Goal: Task Accomplishment & Management: Use online tool/utility

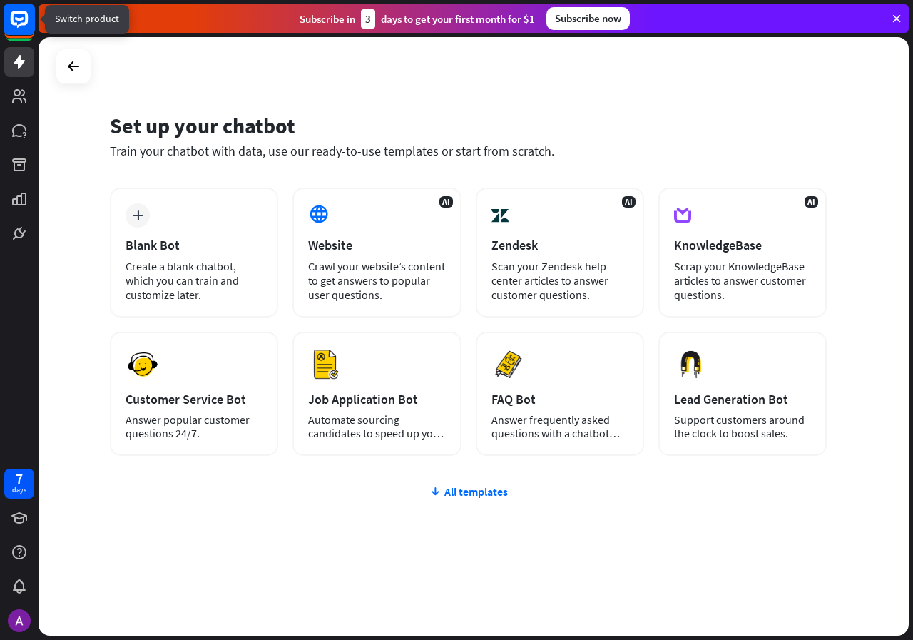
click at [7, 26] on rect at bounding box center [19, 19] width 31 height 31
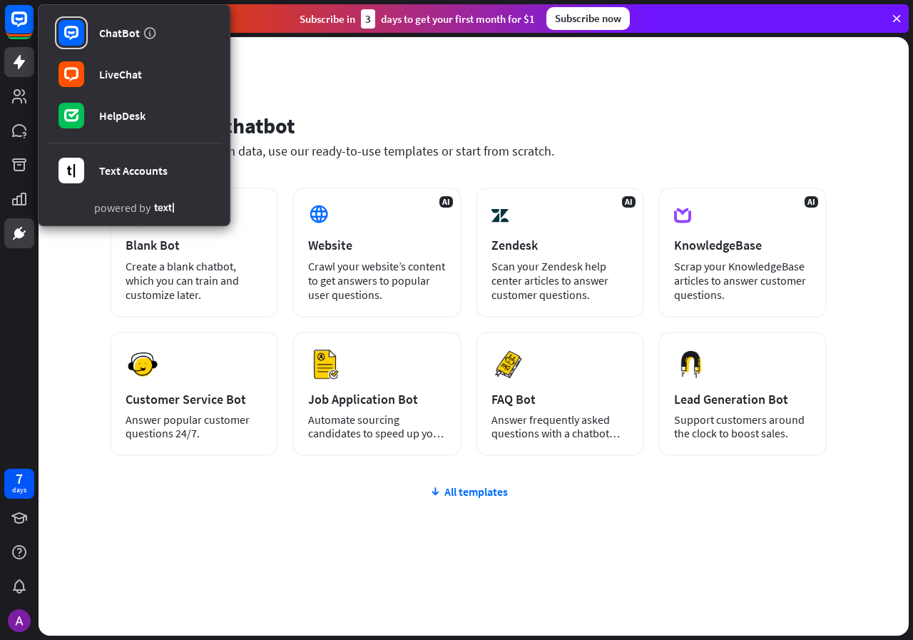
click at [10, 247] on link at bounding box center [19, 233] width 30 height 30
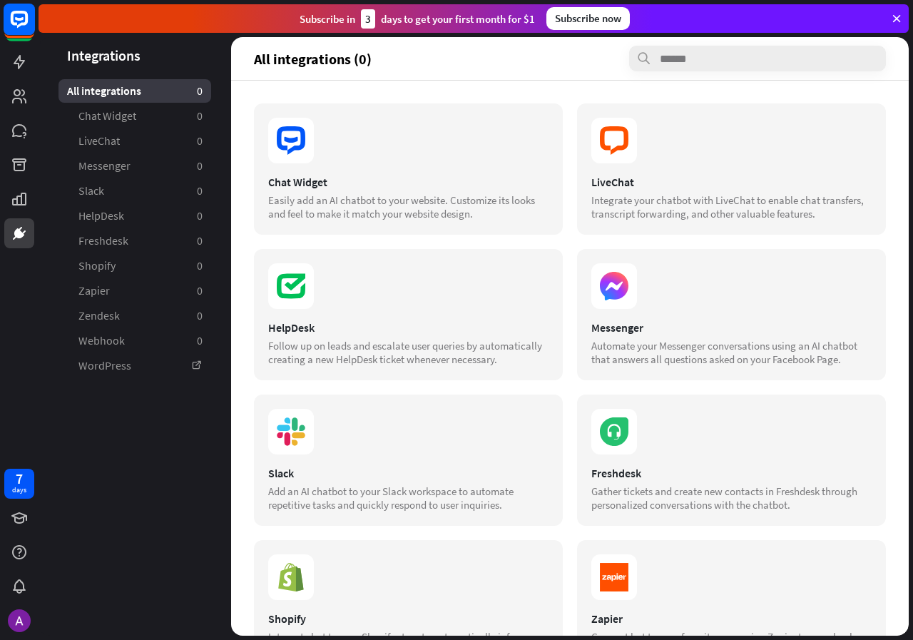
click at [25, 29] on rect at bounding box center [19, 19] width 31 height 31
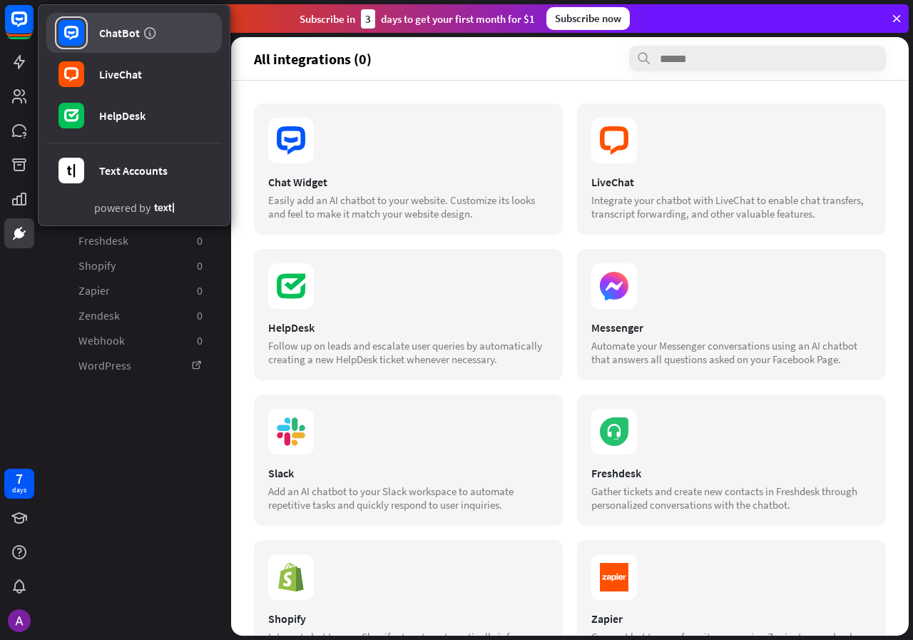
click at [126, 43] on link "ChatBot" at bounding box center [134, 33] width 176 height 40
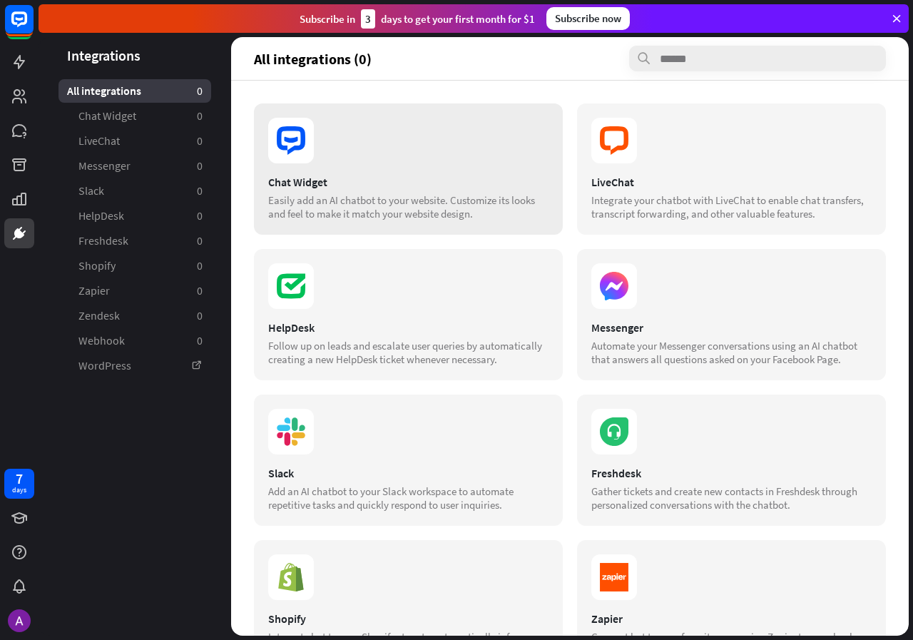
click at [341, 171] on div "Chat Widget Easily add an AI chatbot to your website. Customize its looks and f…" at bounding box center [408, 168] width 309 height 131
click at [328, 151] on section at bounding box center [408, 141] width 280 height 46
click at [338, 124] on section at bounding box center [408, 141] width 280 height 46
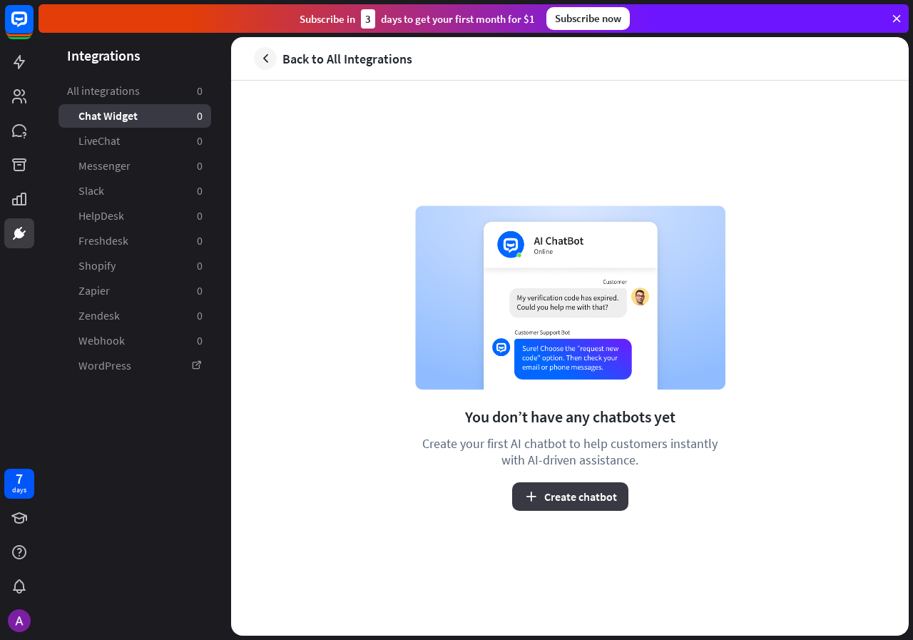
click at [577, 510] on button "Create chatbot" at bounding box center [570, 496] width 116 height 29
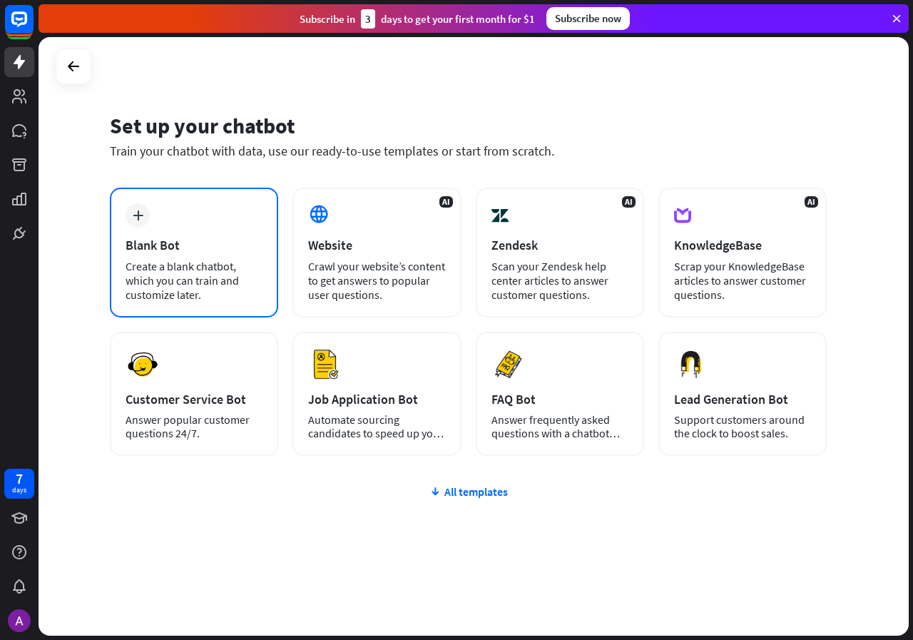
click at [205, 201] on div "plus Blank Bot Create a blank chatbot, which you can train and customize later." at bounding box center [194, 253] width 168 height 130
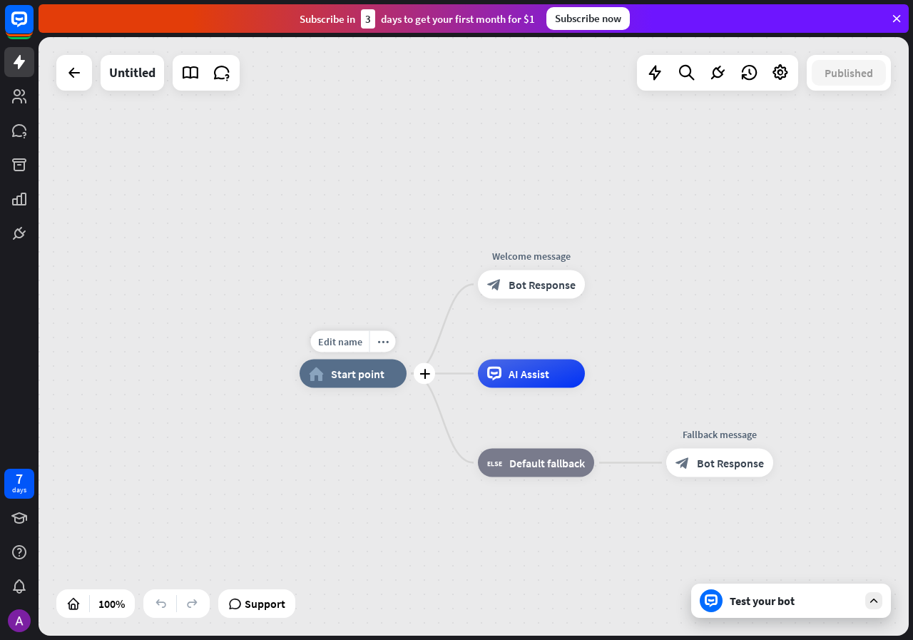
drag, startPoint x: 260, startPoint y: 353, endPoint x: 278, endPoint y: 340, distance: 21.6
click at [300, 360] on div "Edit name more_horiz plus home_2 Start point" at bounding box center [353, 374] width 107 height 29
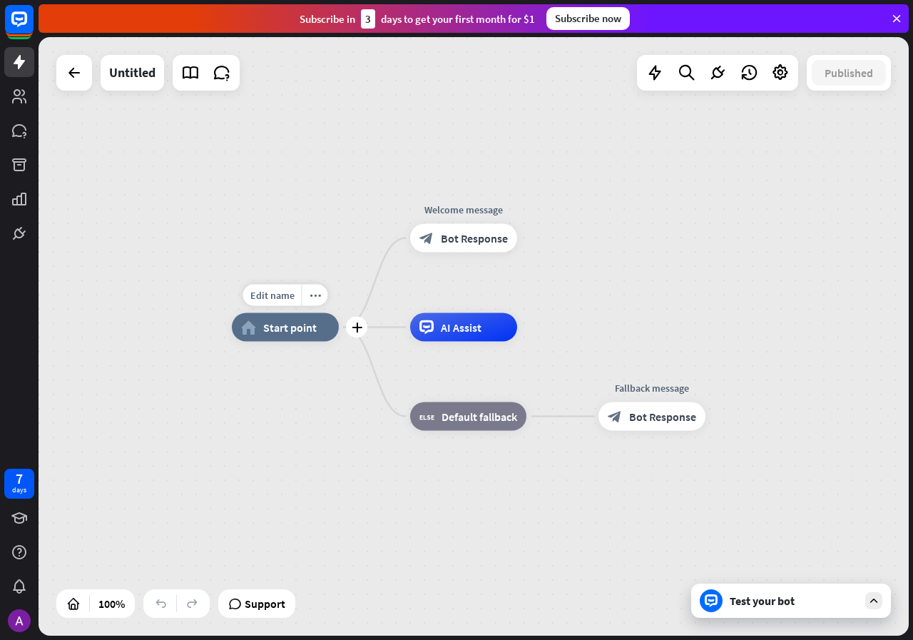
click at [273, 328] on span "Start point" at bounding box center [290, 327] width 54 height 14
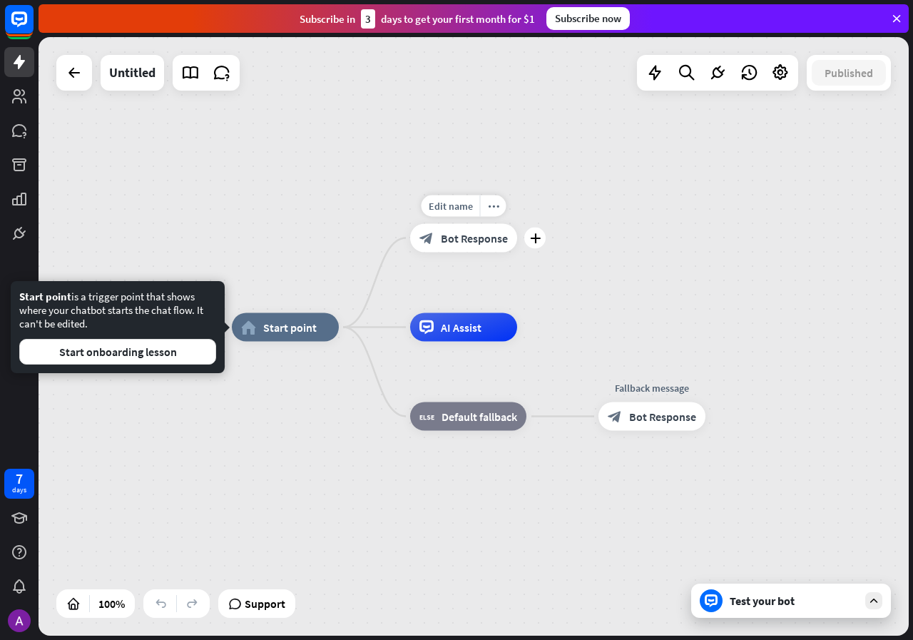
click at [430, 246] on div "block_bot_response Bot Response" at bounding box center [463, 238] width 107 height 29
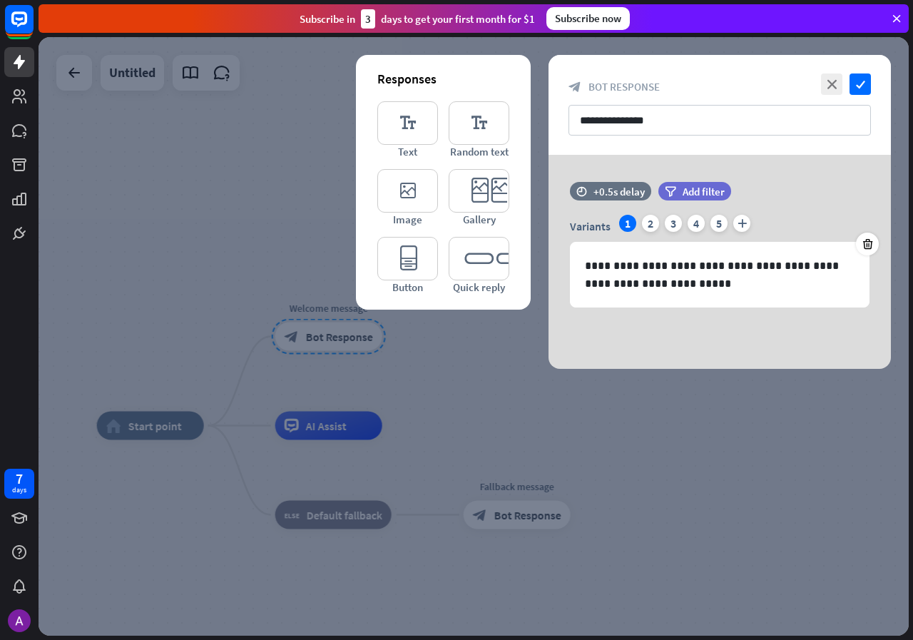
click at [893, 19] on icon at bounding box center [897, 18] width 13 height 13
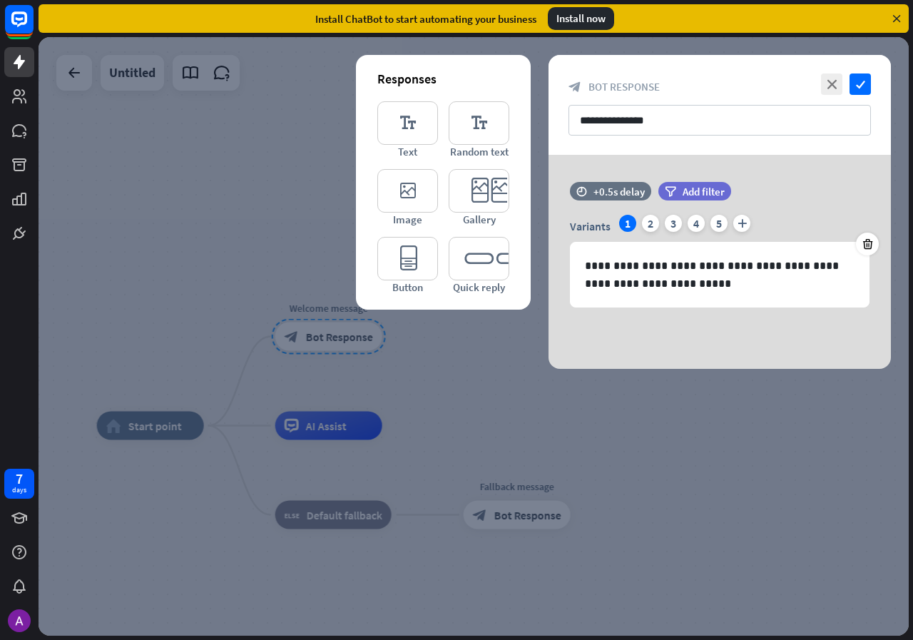
click at [898, 18] on icon at bounding box center [897, 18] width 13 height 13
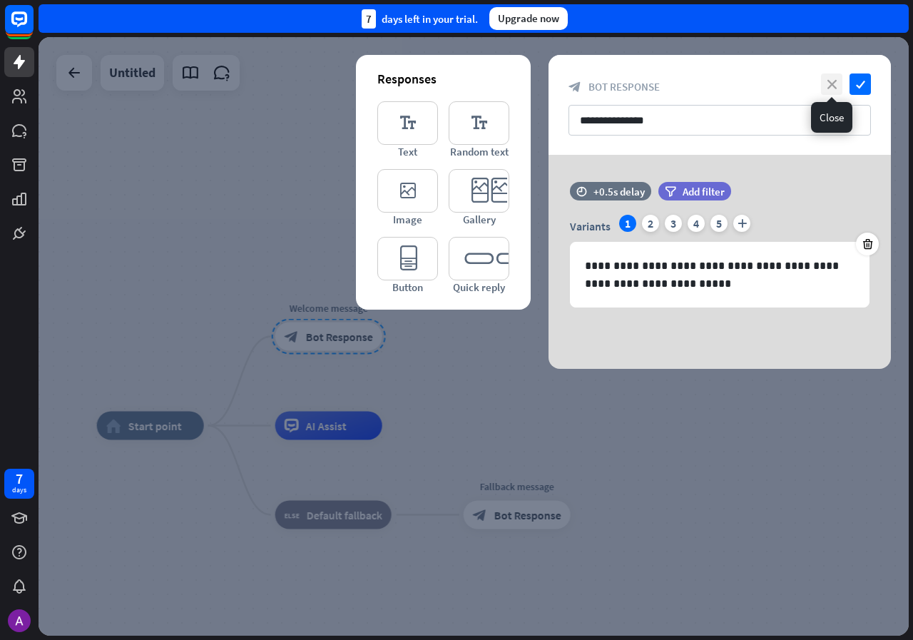
click at [834, 83] on icon "close" at bounding box center [831, 84] width 21 height 21
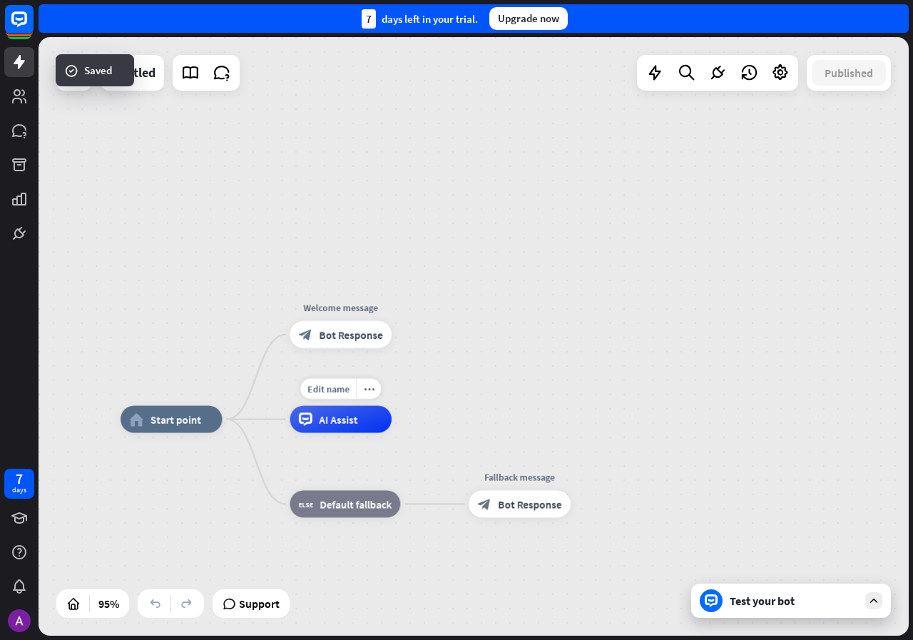
drag, startPoint x: 326, startPoint y: 431, endPoint x: 430, endPoint y: 372, distance: 119.2
click at [430, 372] on div "home_2 Start point Welcome message block_bot_response Bot Response Edit name mo…" at bounding box center [474, 336] width 871 height 599
drag, startPoint x: 141, startPoint y: 422, endPoint x: 239, endPoint y: 323, distance: 139.8
click at [225, 323] on div "home_2 Start point Welcome message block_bot_response Bot Response AI Assist bl…" at bounding box center [474, 336] width 871 height 599
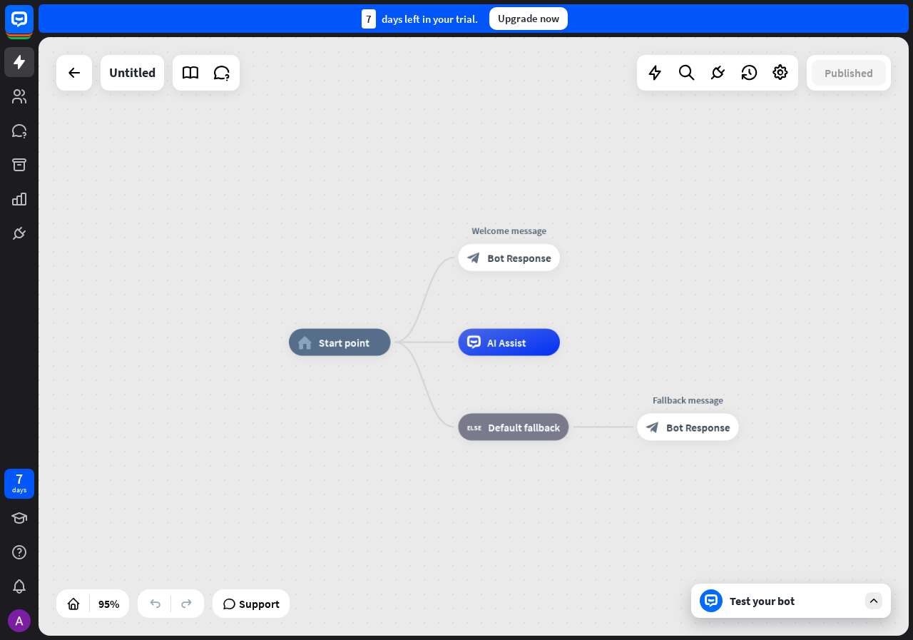
drag, startPoint x: 225, startPoint y: 293, endPoint x: 393, endPoint y: 216, distance: 185.2
click at [393, 216] on div "home_2 Start point Welcome message block_bot_response Bot Response AI Assist bl…" at bounding box center [474, 336] width 871 height 599
